Goal: Task Accomplishment & Management: Manage account settings

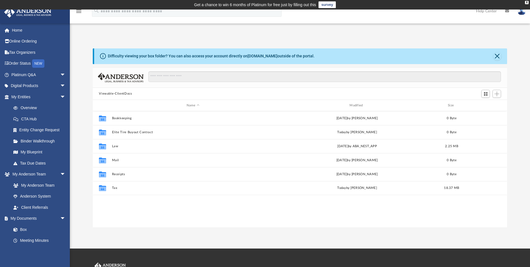
scroll to position [123, 410]
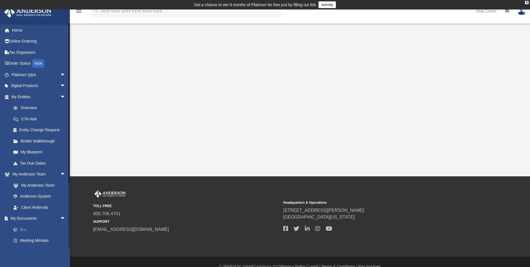
click at [24, 229] on link "Box" at bounding box center [41, 229] width 66 height 11
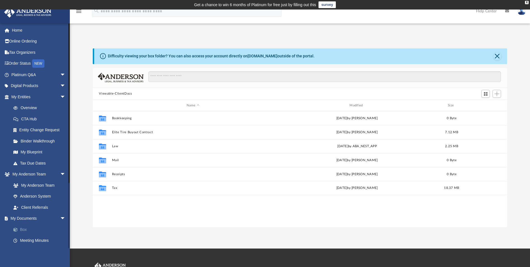
scroll to position [123, 410]
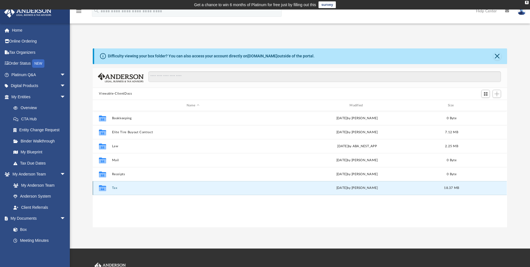
click at [114, 187] on button "Tax" at bounding box center [193, 188] width 162 height 4
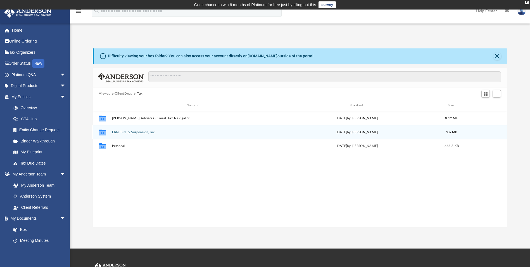
click at [145, 132] on button "Elite Tire & Suspension, Inc." at bounding box center [193, 132] width 162 height 4
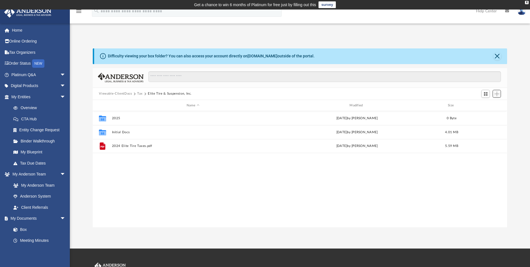
click at [499, 97] on button "Add" at bounding box center [497, 94] width 8 height 8
click at [490, 108] on ul "Upload New Folder" at bounding box center [489, 111] width 24 height 24
click at [489, 104] on li "Upload" at bounding box center [489, 105] width 18 height 6
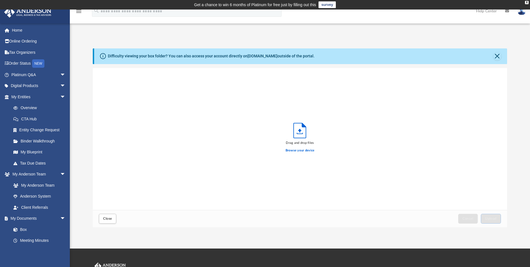
scroll to position [137, 410]
click at [310, 150] on label "Browse your device" at bounding box center [300, 150] width 29 height 5
click at [294, 150] on label "Browse your device" at bounding box center [300, 150] width 29 height 5
click at [0, 0] on input "Browse your device" at bounding box center [0, 0] width 0 height 0
click at [491, 219] on span "Upload" at bounding box center [491, 218] width 12 height 3
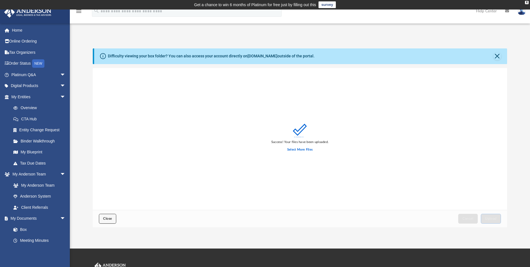
click at [110, 217] on span "Close" at bounding box center [107, 218] width 9 height 3
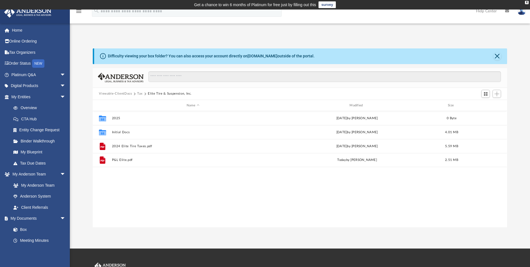
click at [524, 15] on link at bounding box center [521, 11] width 17 height 25
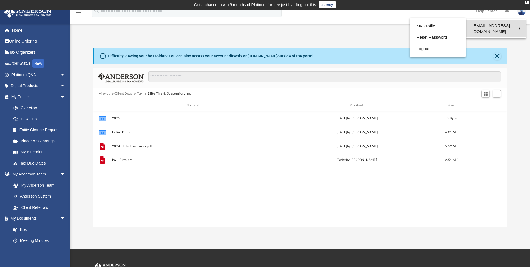
click at [508, 30] on link "[EMAIL_ADDRESS][DOMAIN_NAME]" at bounding box center [496, 28] width 60 height 16
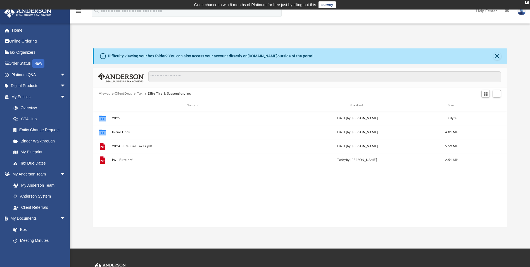
click at [518, 13] on img at bounding box center [522, 11] width 8 height 8
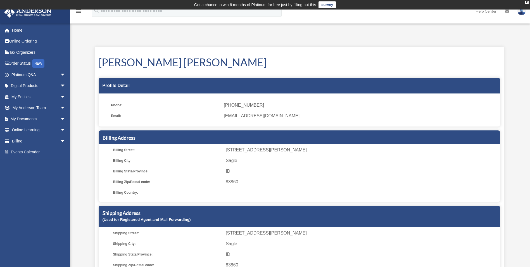
click at [521, 11] on img at bounding box center [522, 11] width 8 height 8
click at [422, 48] on link "Logout" at bounding box center [438, 48] width 56 height 11
